Goal: Navigation & Orientation: Find specific page/section

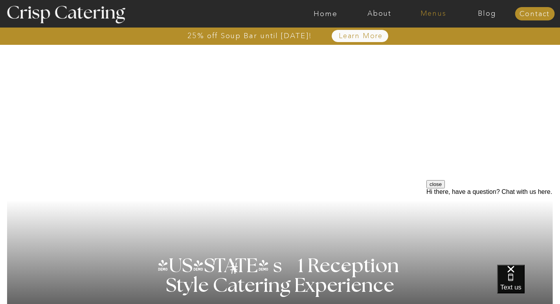
click at [429, 14] on nav "Menus" at bounding box center [433, 14] width 54 height 8
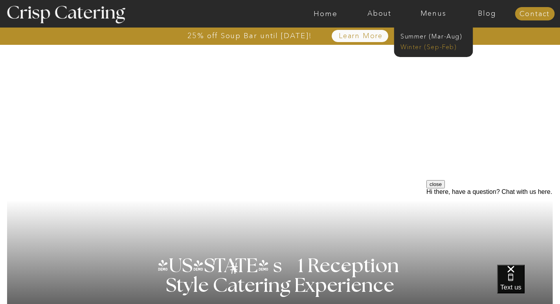
click at [417, 48] on nav "Winter (Sep-Feb)" at bounding box center [432, 45] width 64 height 7
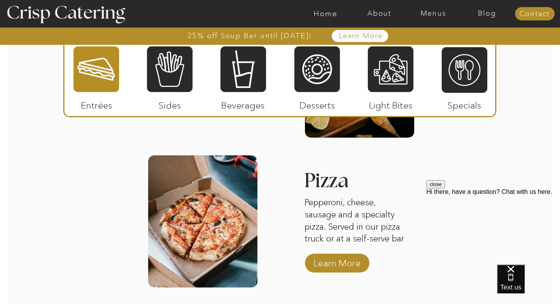
scroll to position [1270, 0]
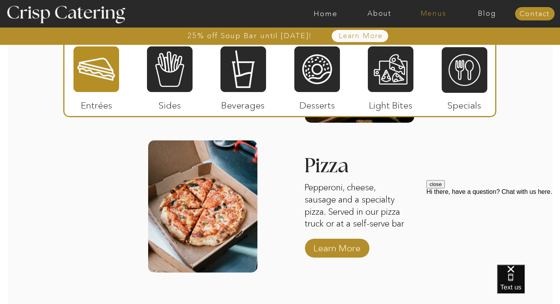
click at [436, 16] on nav "Menus" at bounding box center [433, 14] width 54 height 8
